Goal: Browse casually: Explore the website without a specific task or goal

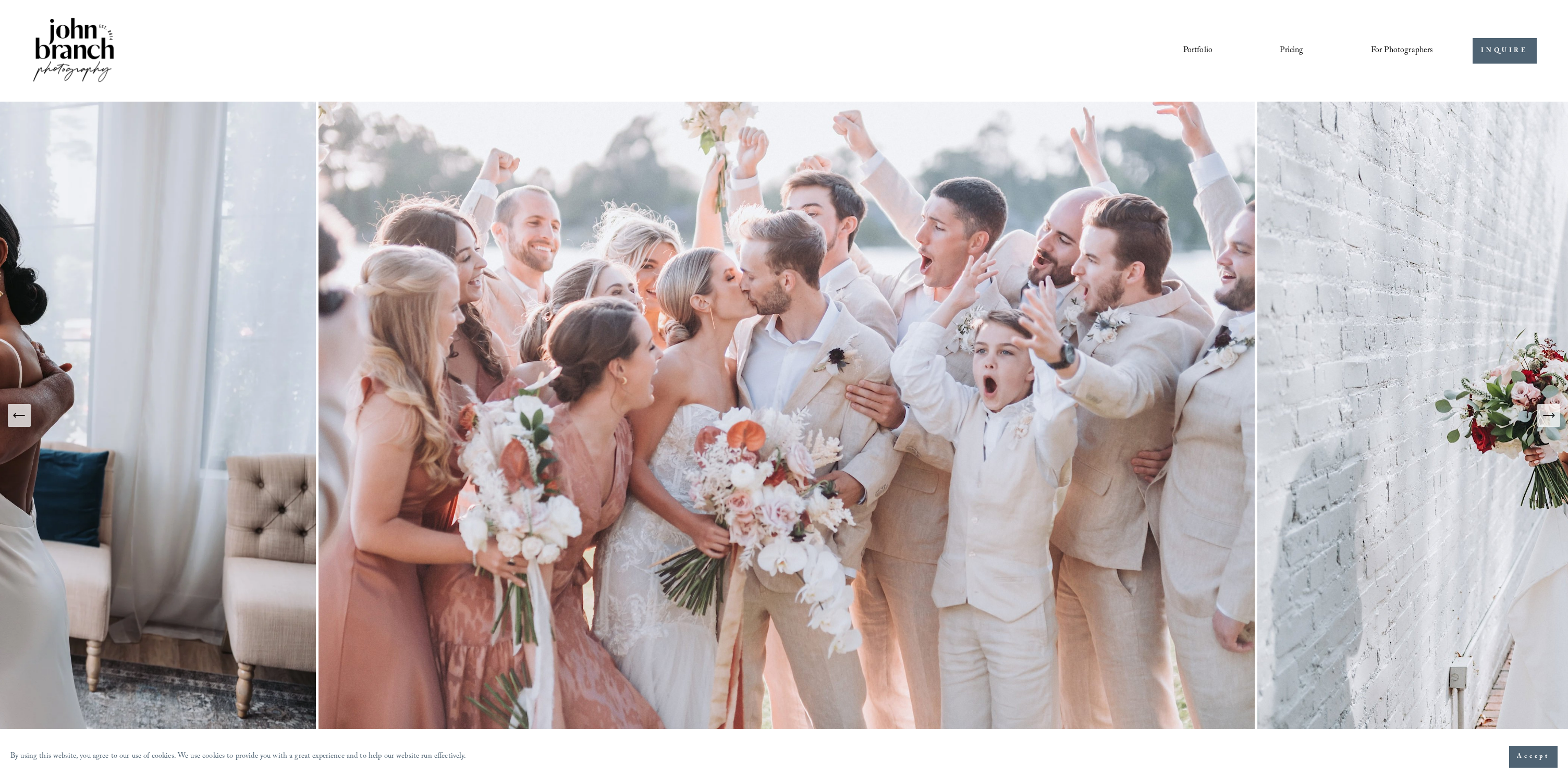
click at [18, 420] on icon "Previous Slide" at bounding box center [19, 415] width 15 height 15
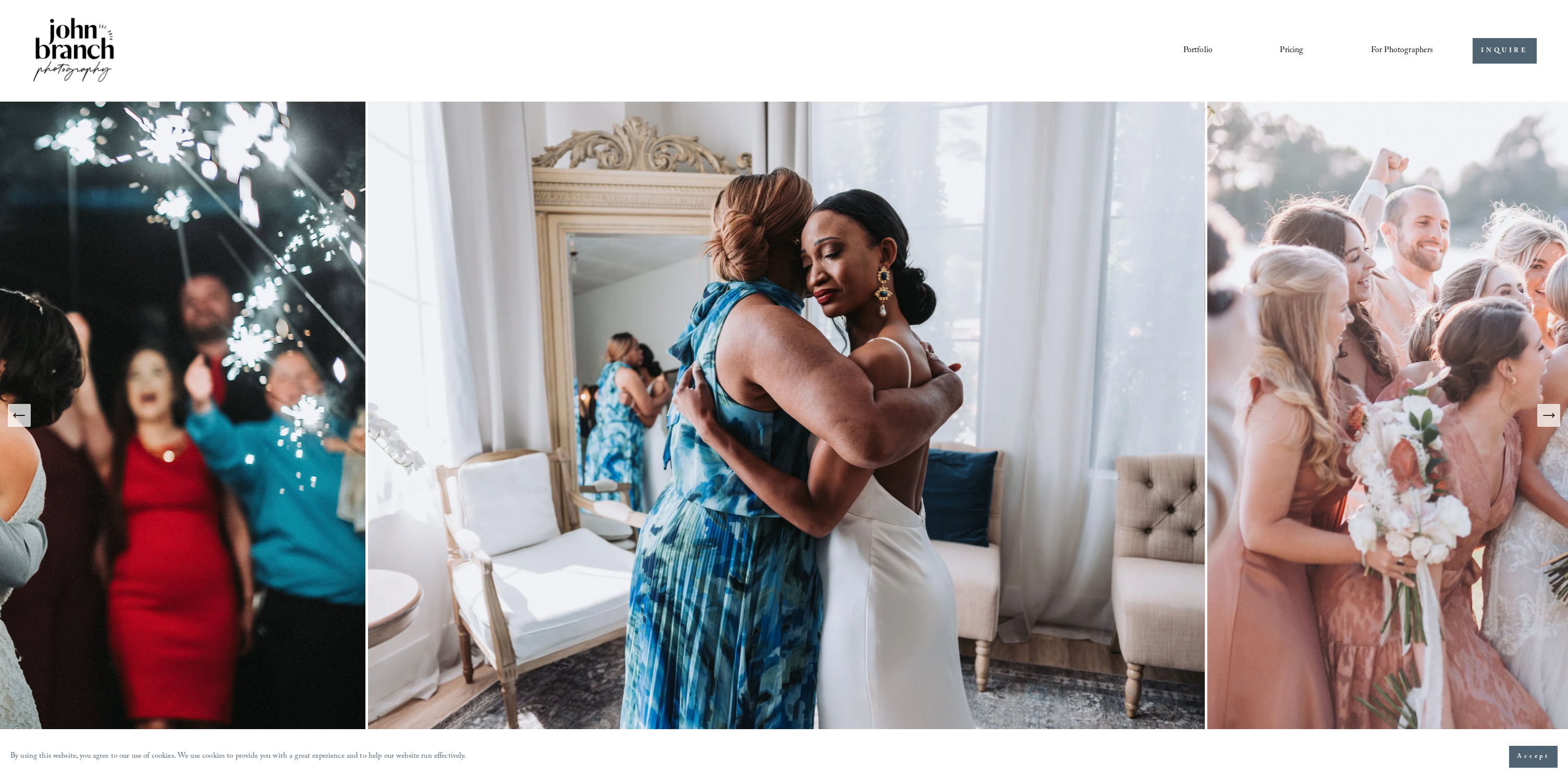
click at [18, 420] on icon "Previous Slide" at bounding box center [19, 415] width 15 height 15
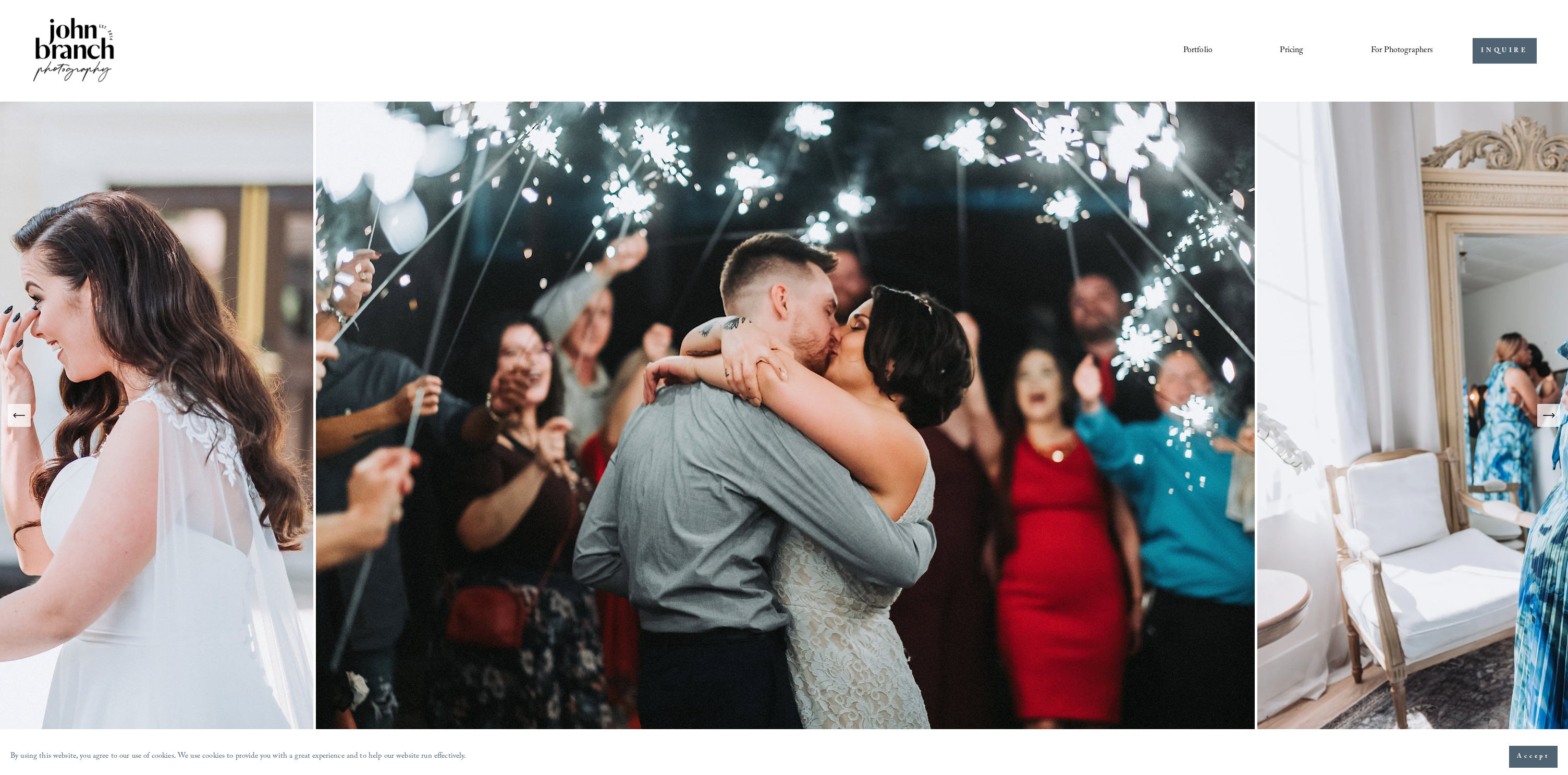
click at [18, 420] on icon "Previous Slide" at bounding box center [19, 415] width 15 height 15
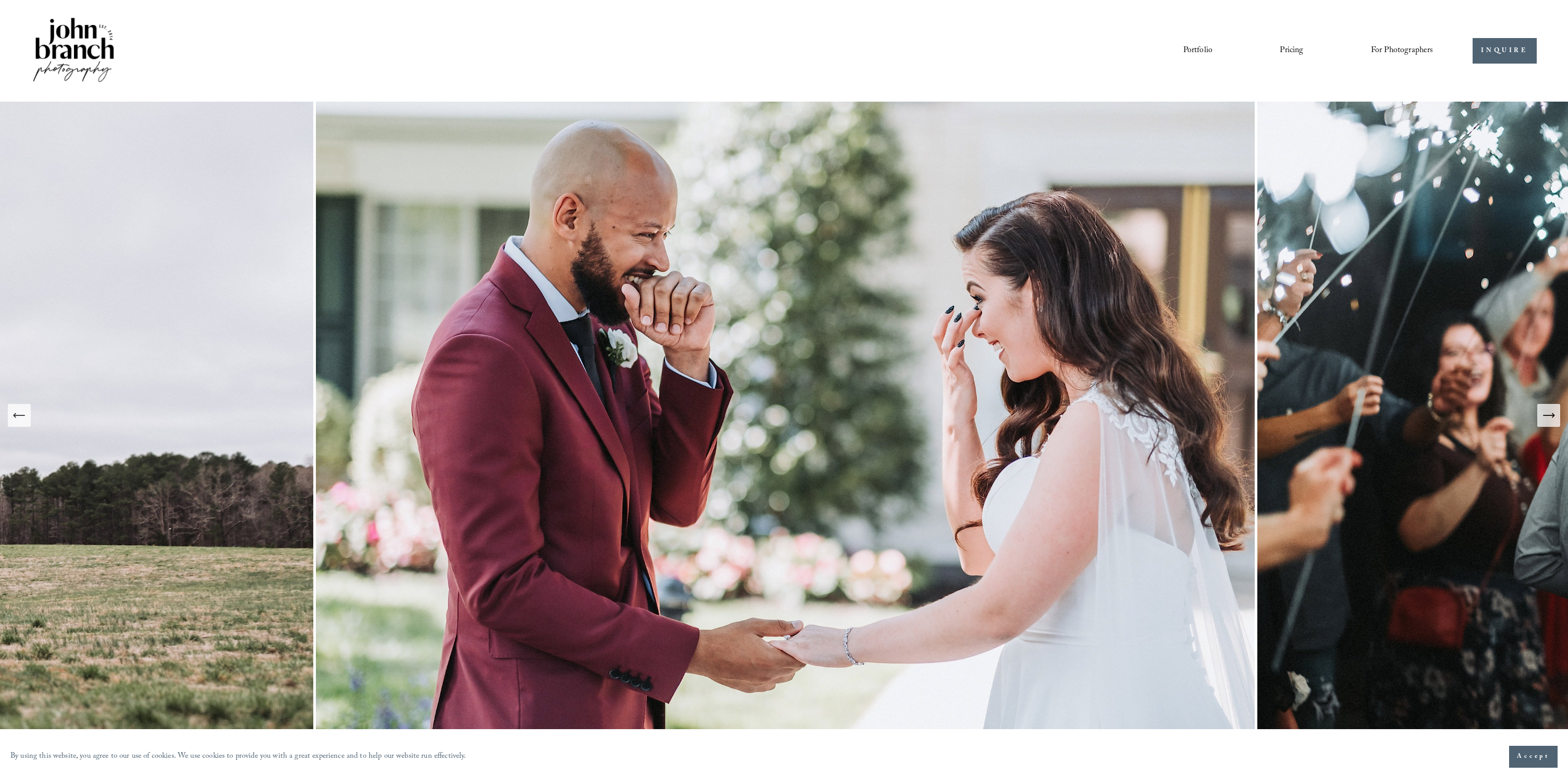
click at [18, 420] on icon "Previous Slide" at bounding box center [19, 415] width 15 height 15
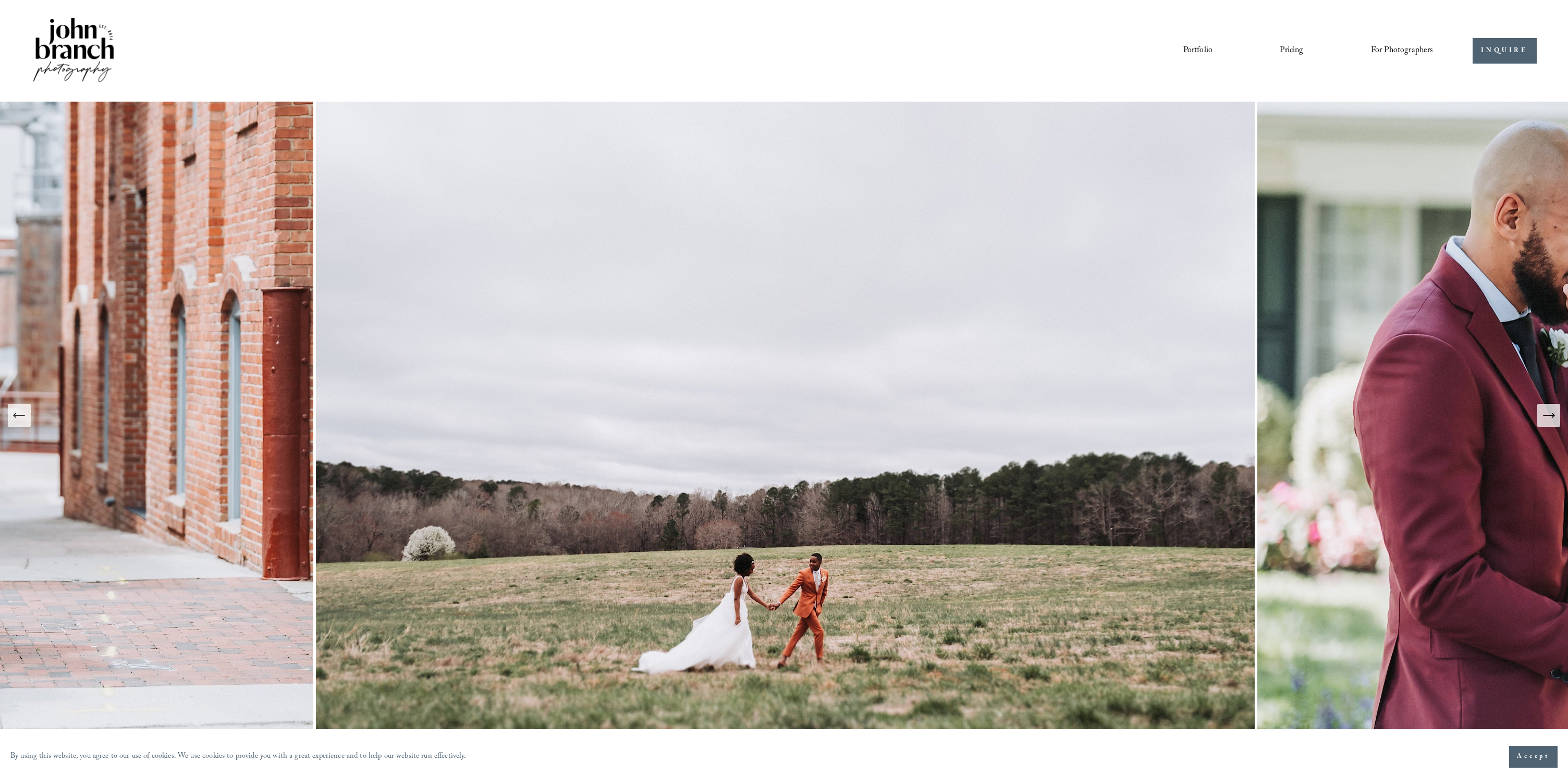
click at [18, 420] on icon "Previous Slide" at bounding box center [19, 415] width 15 height 15
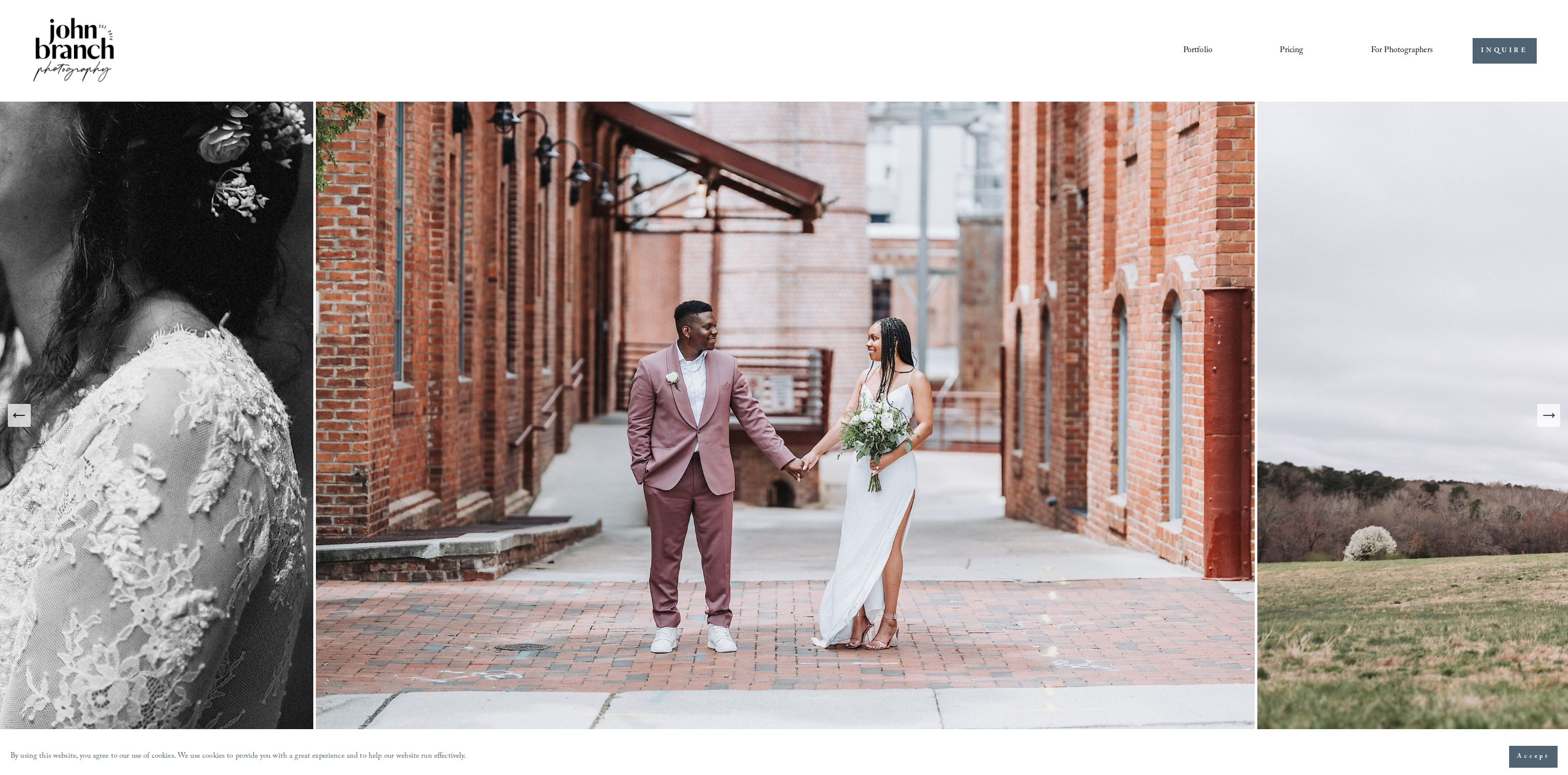
click at [18, 420] on icon "Previous Slide" at bounding box center [19, 415] width 15 height 15
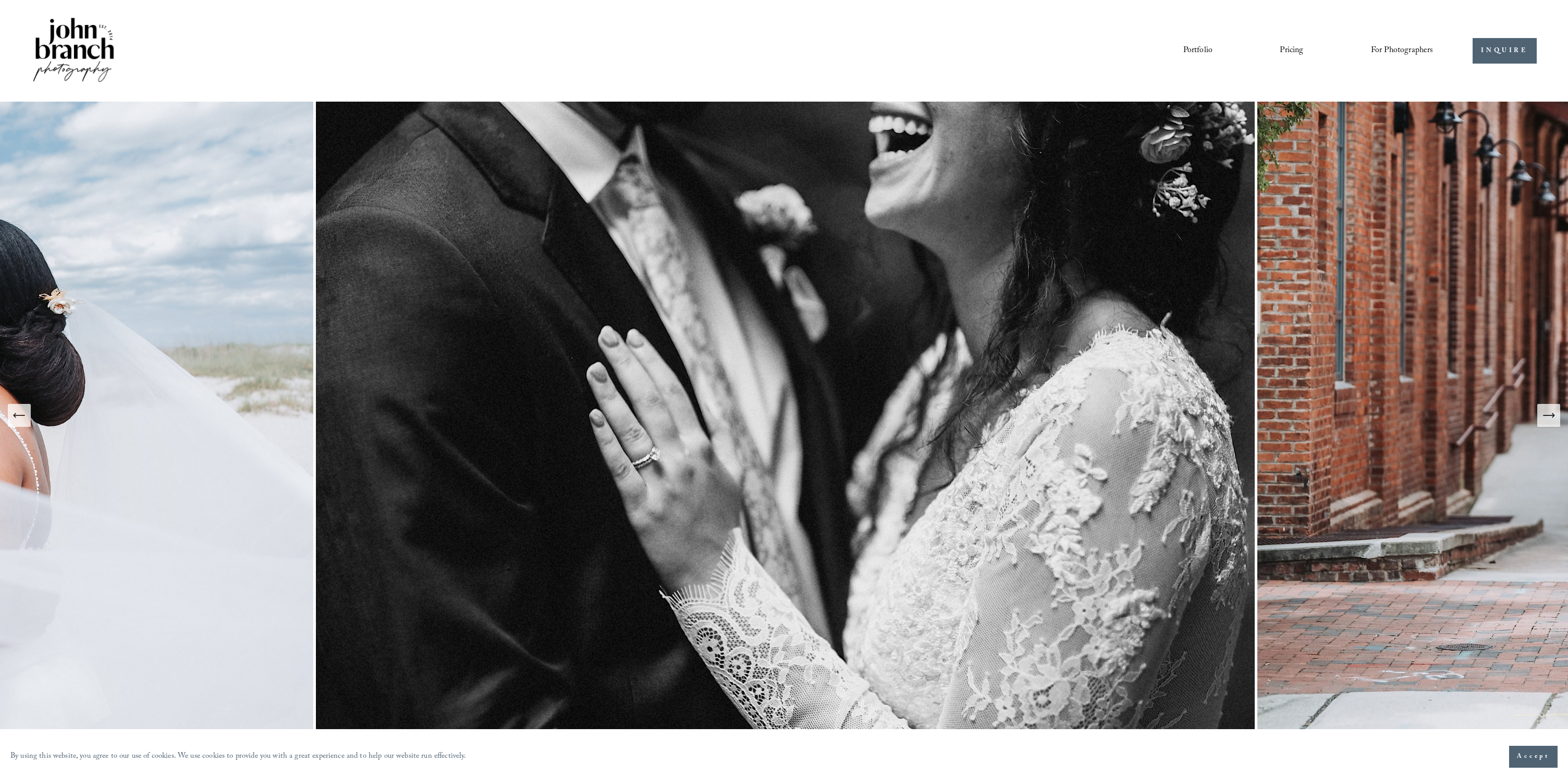
click at [18, 420] on icon "Previous Slide" at bounding box center [19, 415] width 15 height 15
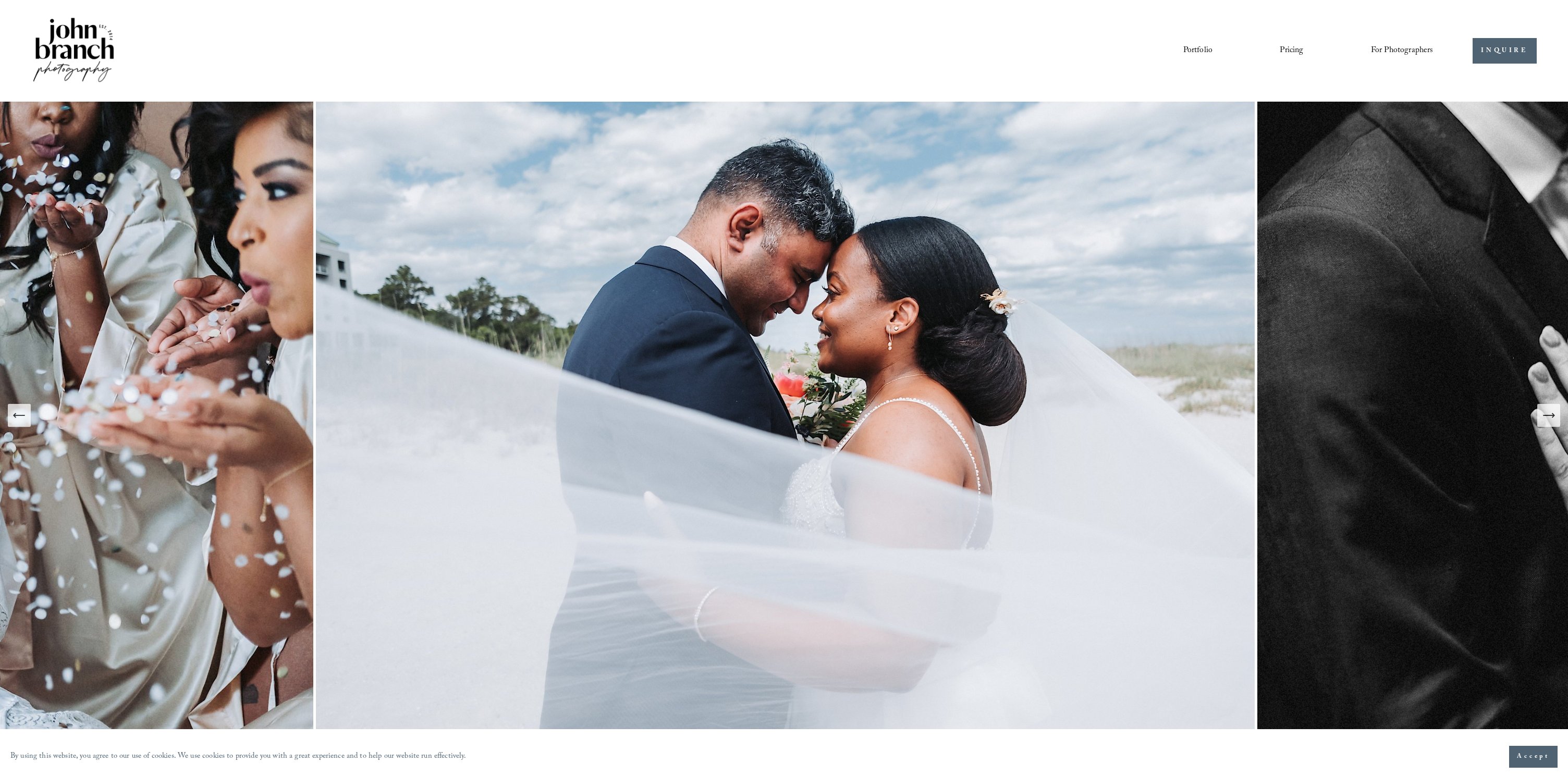
click at [18, 420] on icon "Previous Slide" at bounding box center [19, 415] width 15 height 15
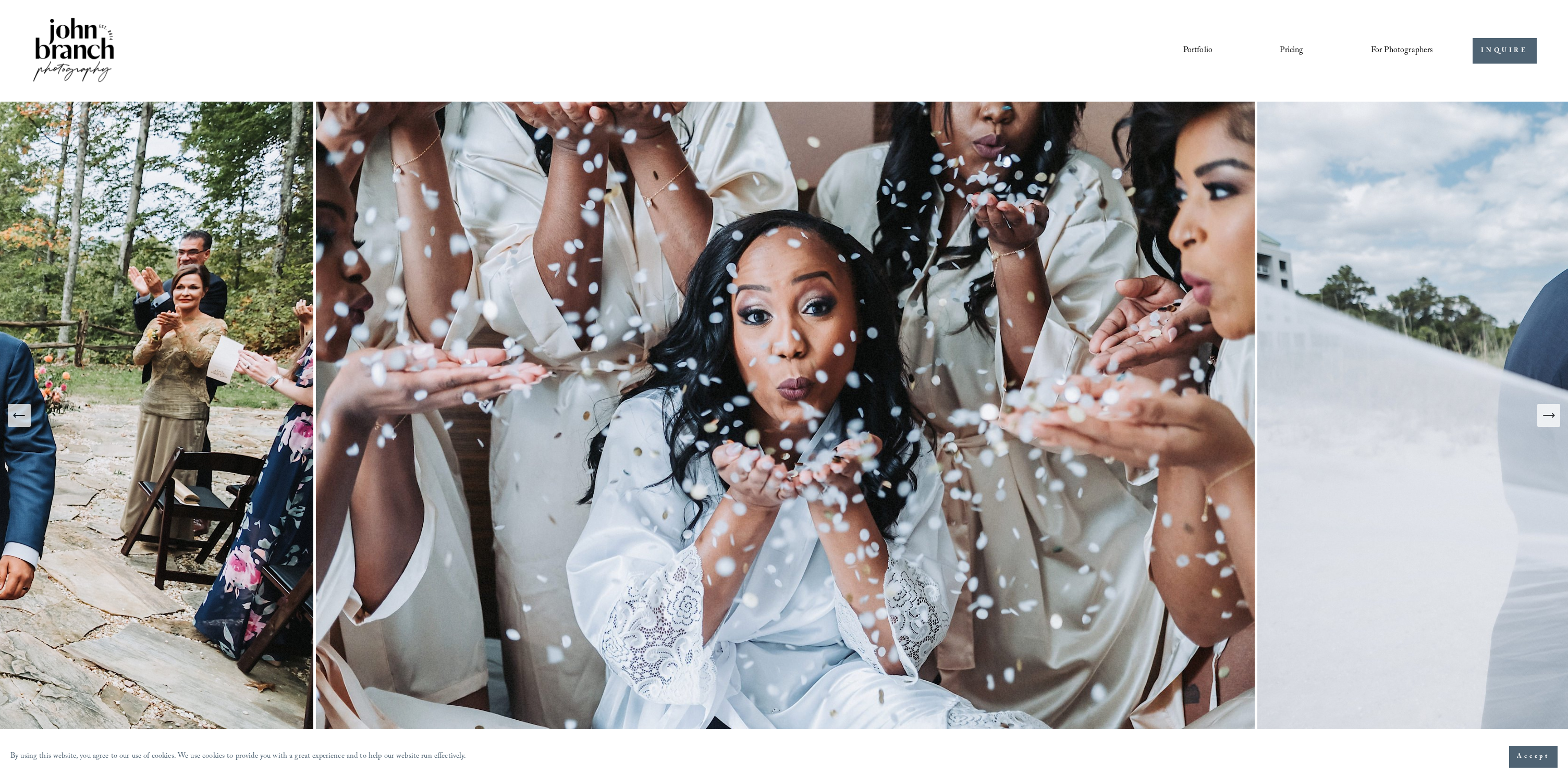
click at [18, 420] on icon "Previous Slide" at bounding box center [19, 415] width 15 height 15
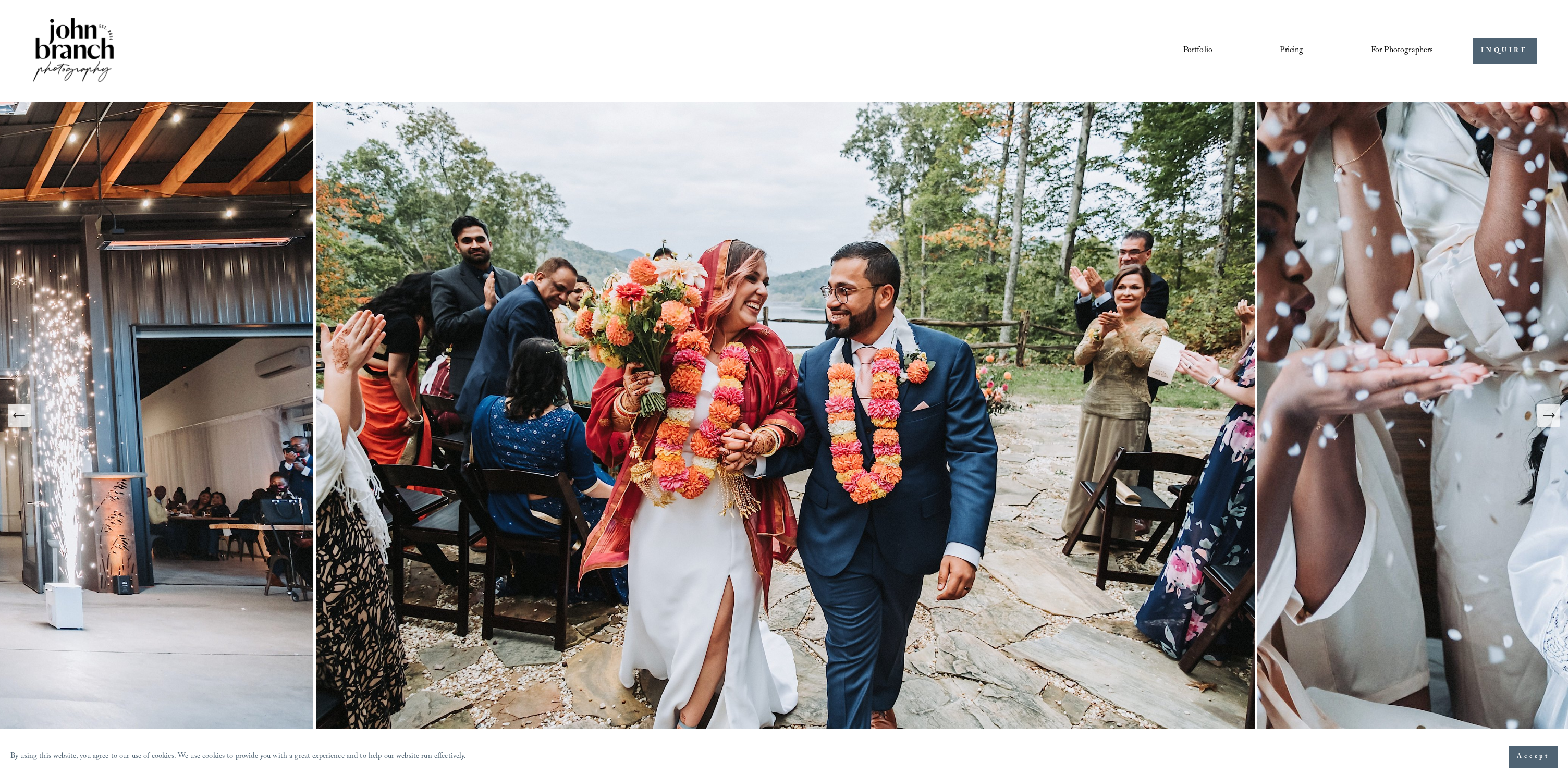
click at [18, 420] on icon "Previous Slide" at bounding box center [19, 415] width 15 height 15
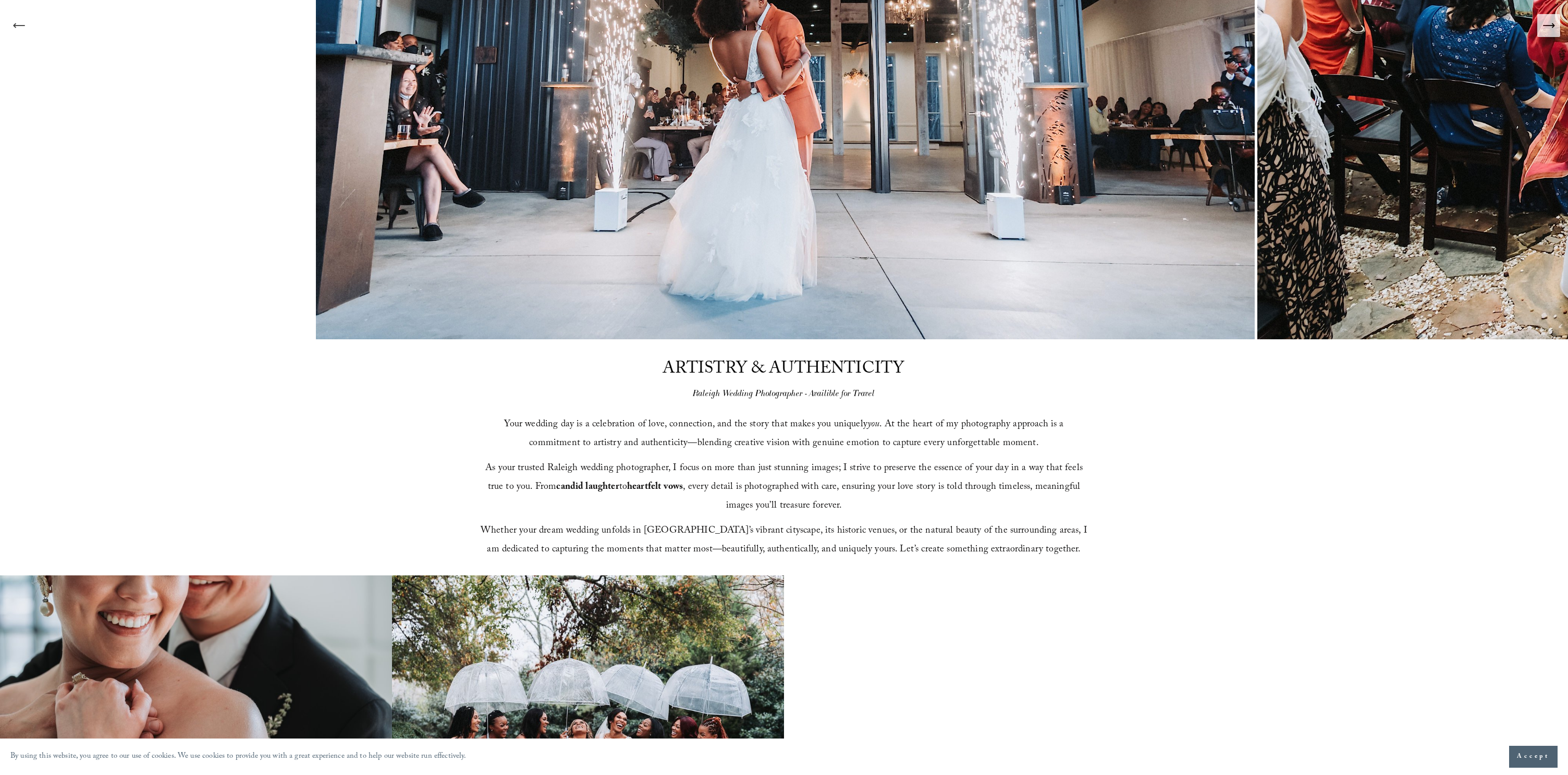
scroll to position [456, 0]
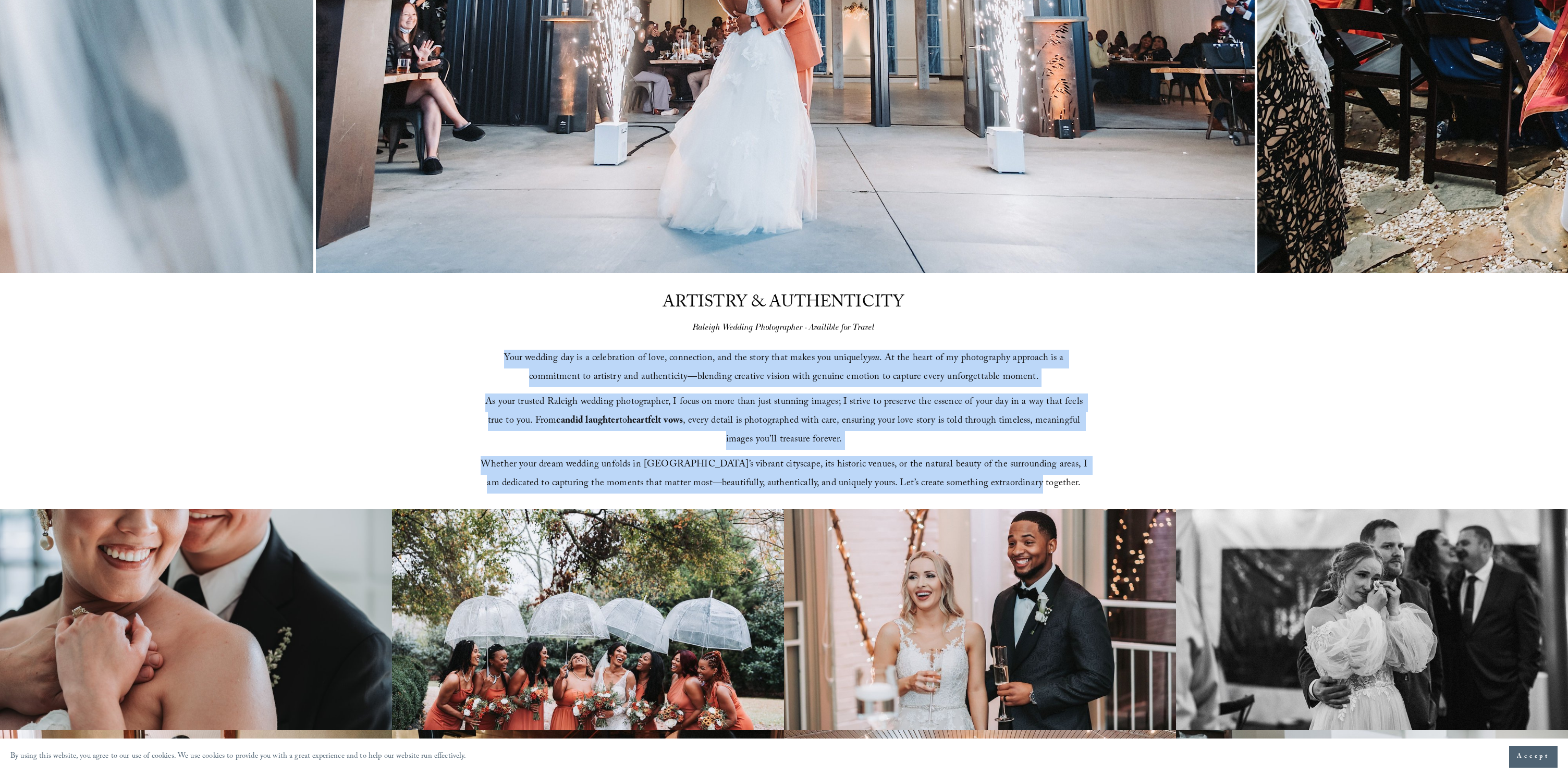
drag, startPoint x: 483, startPoint y: 356, endPoint x: 1128, endPoint y: 506, distance: 662.2
click at [1128, 506] on div "ARTISTRY & AUTHENTICITY Raleigh Wedding Photographer - Availible for Travel You…" at bounding box center [784, 392] width 1568 height 236
copy div "Your wedding day is a celebration of love, connection, and the story that makes…"
click at [246, 353] on div "ARTISTRY & AUTHENTICITY Raleigh Wedding Photographer - Availible for Travel You…" at bounding box center [784, 392] width 1568 height 236
drag, startPoint x: 487, startPoint y: 358, endPoint x: 1041, endPoint y: 498, distance: 571.4
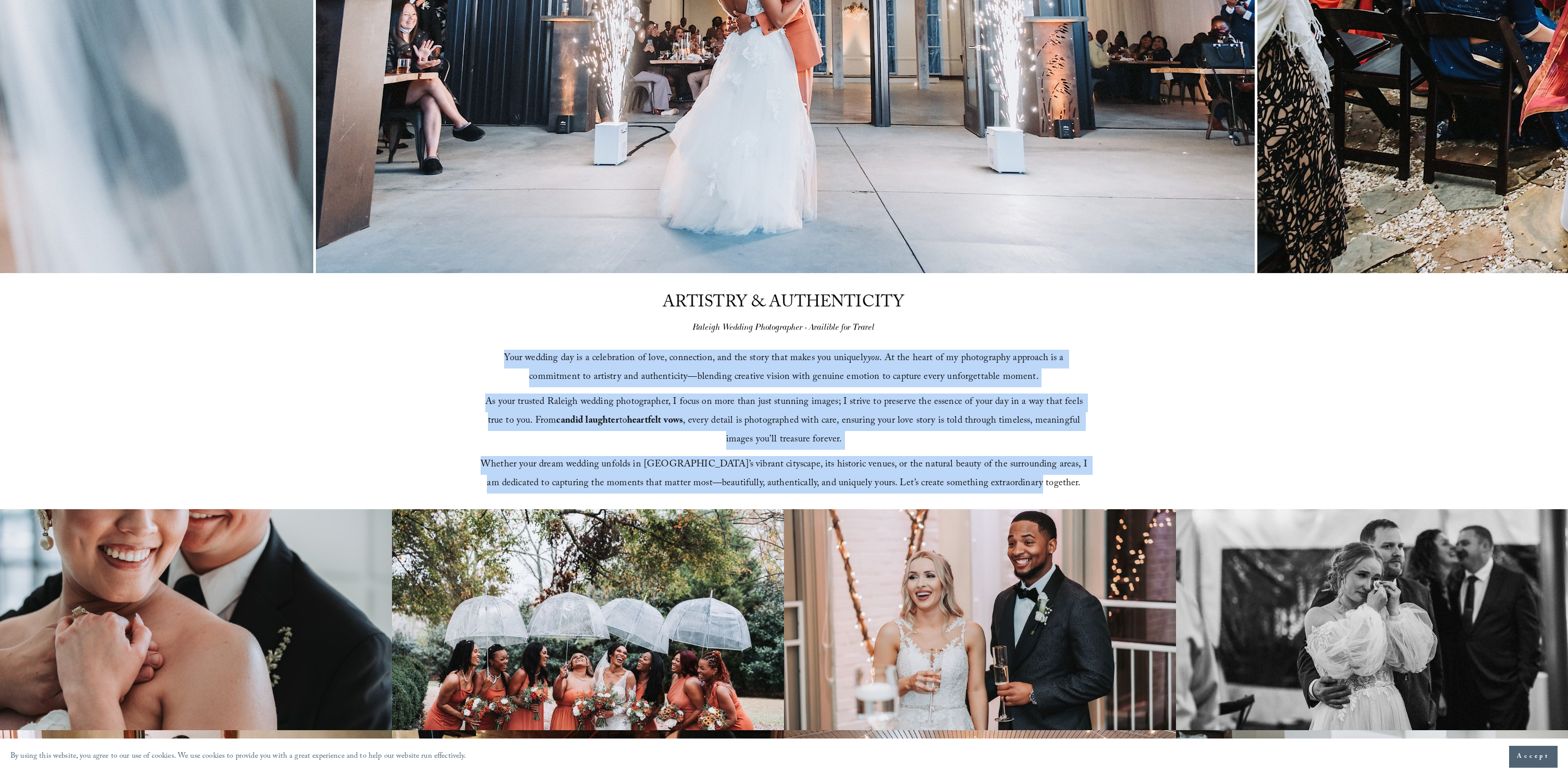
click at [1042, 499] on div "ARTISTRY & AUTHENTICITY Raleigh Wedding Photographer - Availible for Travel You…" at bounding box center [784, 392] width 1568 height 236
copy div "Your wedding day is a celebration of love, connection, and the story that makes…"
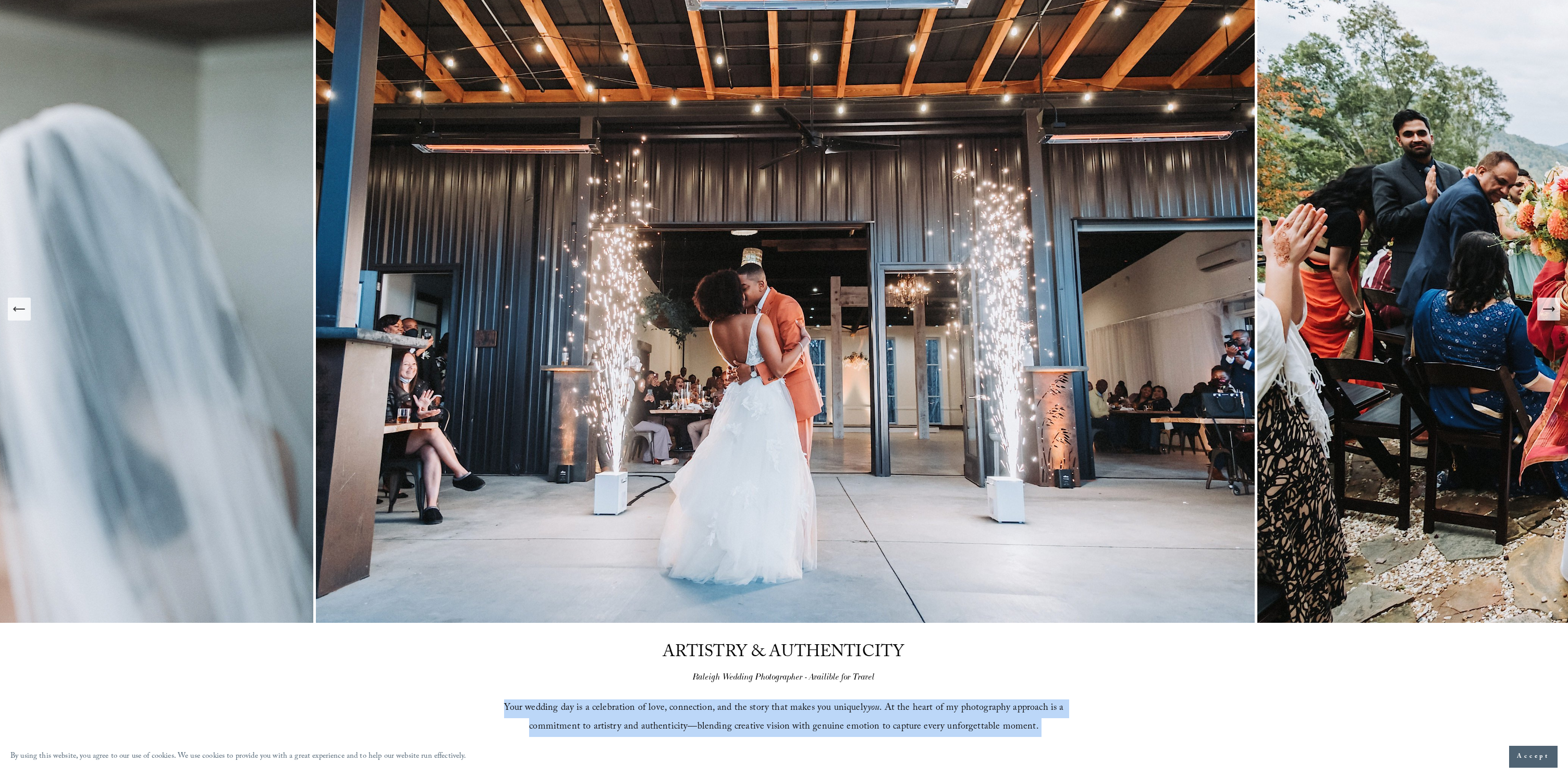
scroll to position [307, 0]
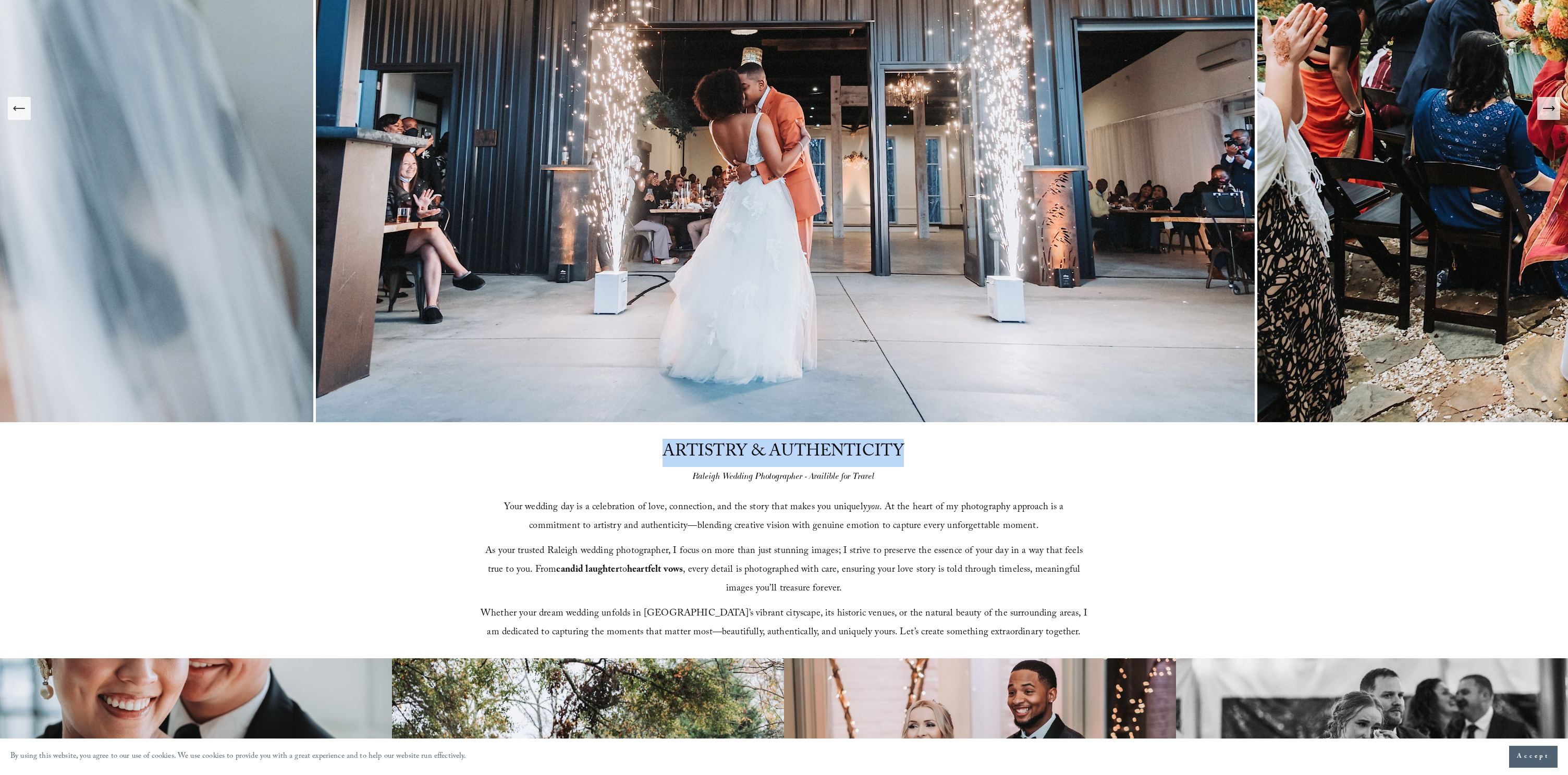
drag, startPoint x: 663, startPoint y: 447, endPoint x: 908, endPoint y: 449, distance: 245.0
click at [908, 449] on div "ARTISTRY & AUTHENTICITY Raleigh Wedding Photographer - Availible for Travel You…" at bounding box center [784, 541] width 1568 height 236
copy span "ARTISTRY & AUTHENTICITY"
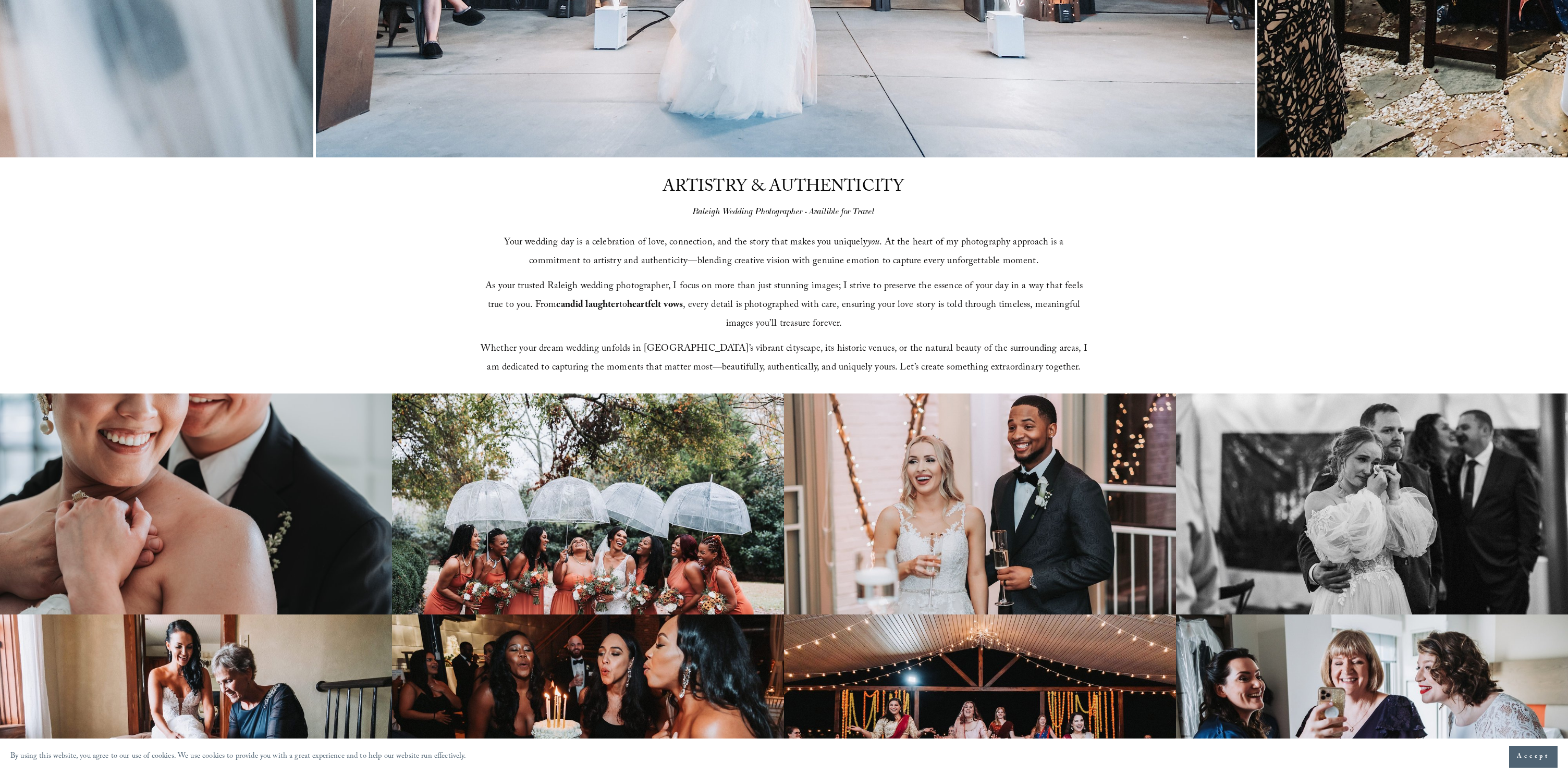
click at [1281, 260] on div "ARTISTRY & AUTHENTICITY Raleigh Wedding Photographer - Availible for Travel You…" at bounding box center [784, 276] width 1568 height 236
